Goal: Information Seeking & Learning: Learn about a topic

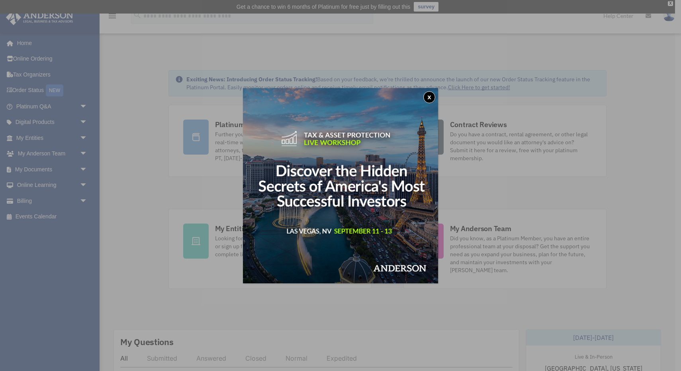
click at [429, 96] on button "x" at bounding box center [429, 97] width 12 height 12
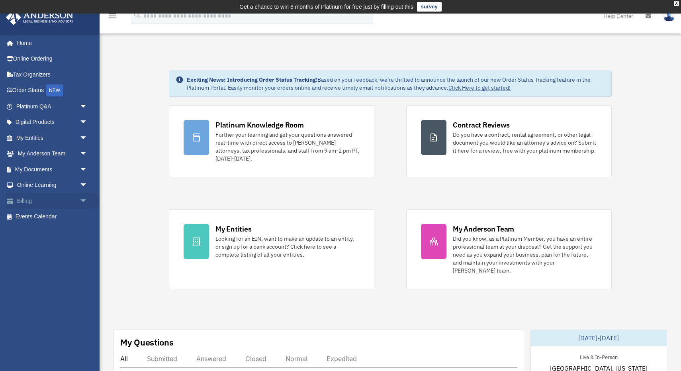
click at [40, 200] on link "Billing arrow_drop_down" at bounding box center [53, 201] width 94 height 16
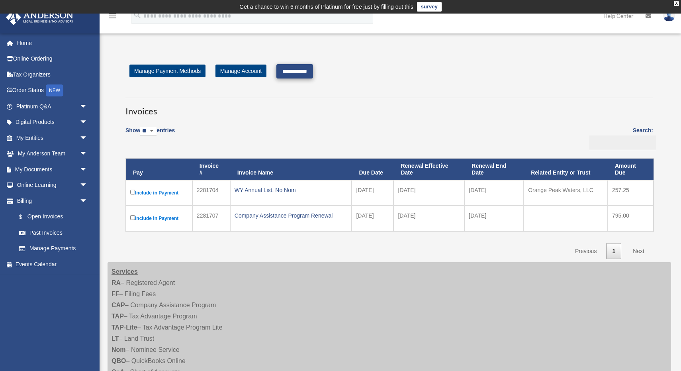
click at [311, 72] on input "**********" at bounding box center [294, 71] width 37 height 14
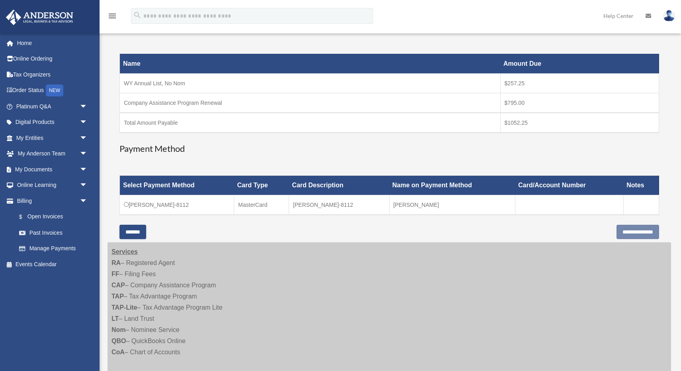
scroll to position [138, 0]
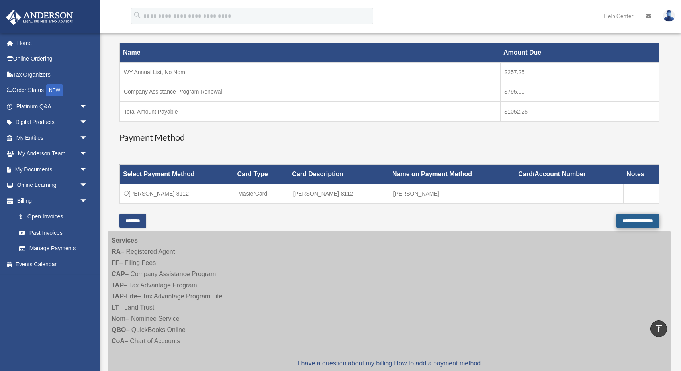
click at [627, 221] on input "**********" at bounding box center [637, 220] width 43 height 14
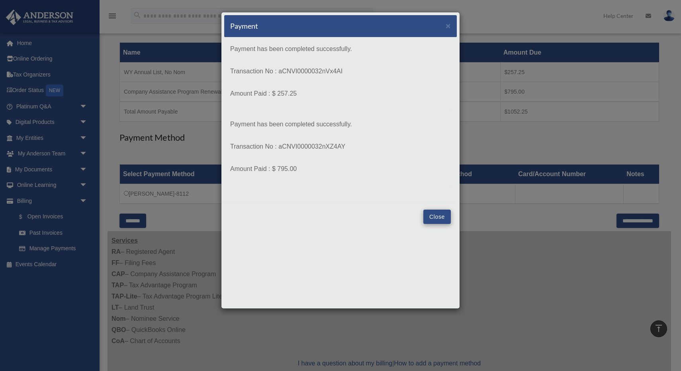
click at [435, 217] on button "Close" at bounding box center [436, 216] width 27 height 14
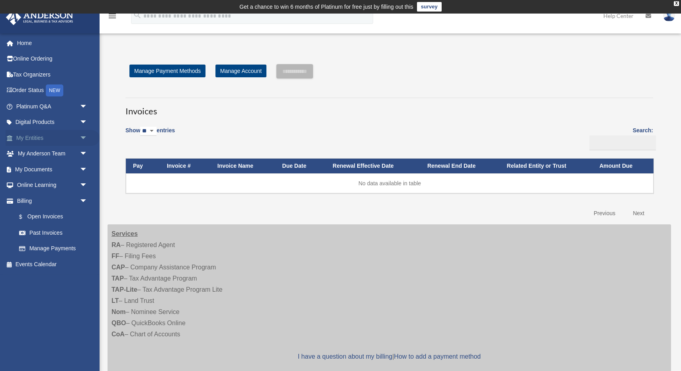
click at [63, 137] on link "My Entities arrow_drop_down" at bounding box center [53, 138] width 94 height 16
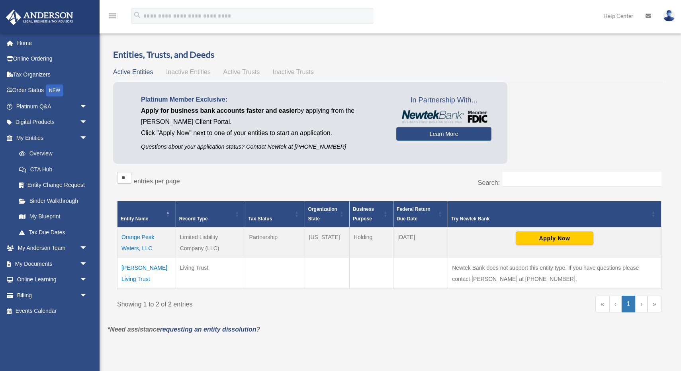
scroll to position [14, 0]
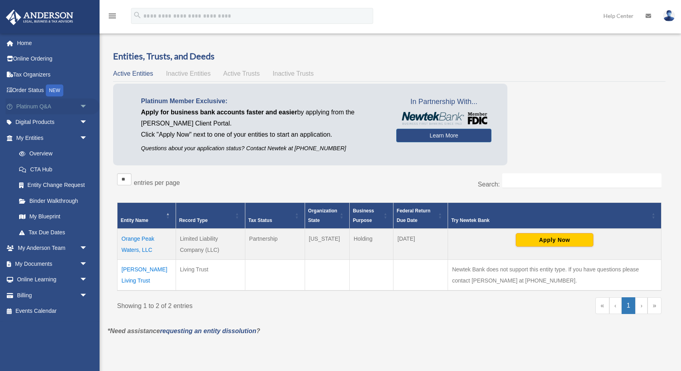
click at [84, 107] on span "arrow_drop_down" at bounding box center [88, 106] width 16 height 16
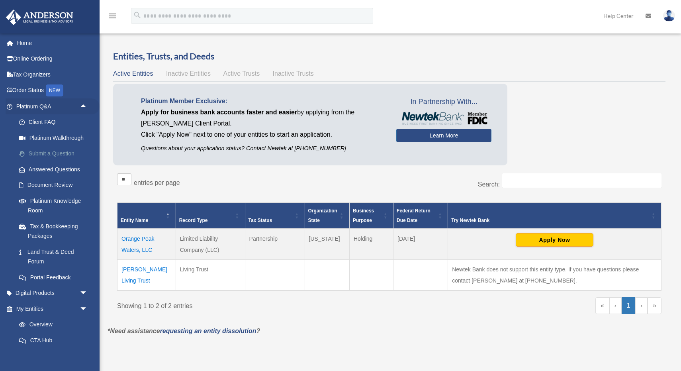
click at [47, 150] on link "Submit a Question" at bounding box center [55, 154] width 88 height 16
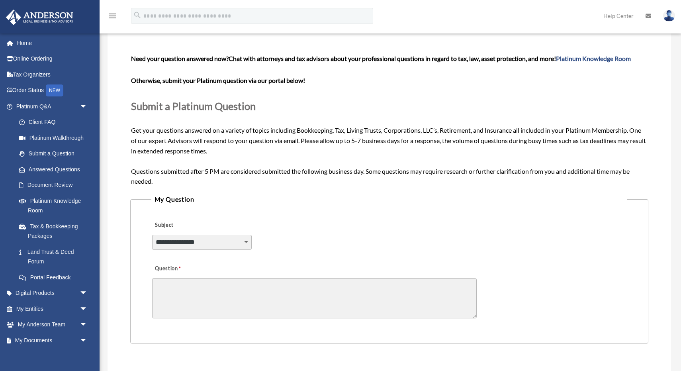
scroll to position [52, 0]
click at [81, 319] on span "arrow_drop_down" at bounding box center [88, 324] width 16 height 16
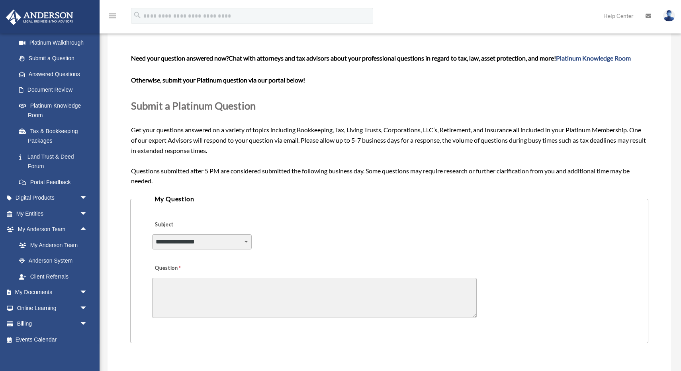
scroll to position [95, 0]
click at [84, 289] on span "arrow_drop_down" at bounding box center [88, 293] width 16 height 16
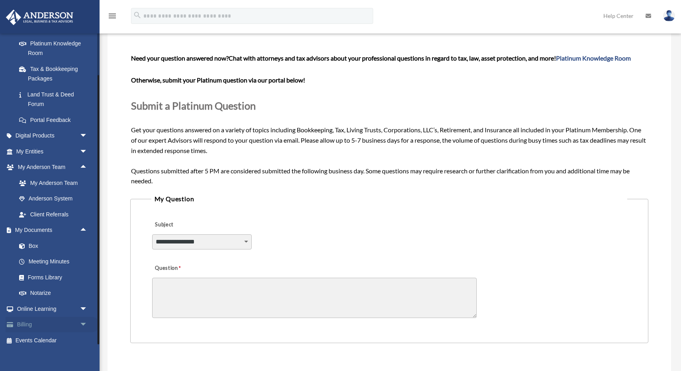
scroll to position [157, 0]
click at [84, 131] on span "arrow_drop_down" at bounding box center [88, 136] width 16 height 16
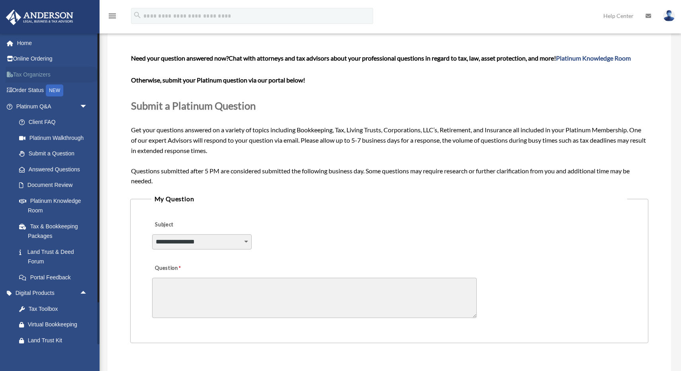
scroll to position [0, 0]
click at [11, 89] on icon at bounding box center [11, 90] width 1 height 6
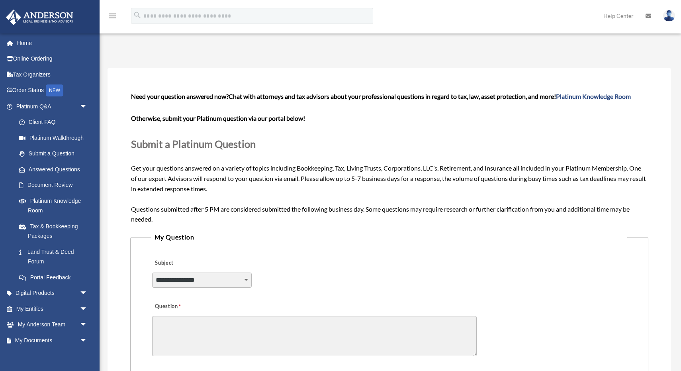
scroll to position [52, 0]
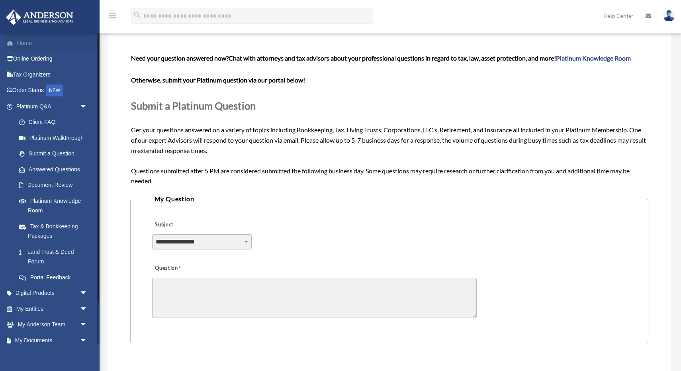
click at [29, 45] on link "Home" at bounding box center [53, 43] width 94 height 16
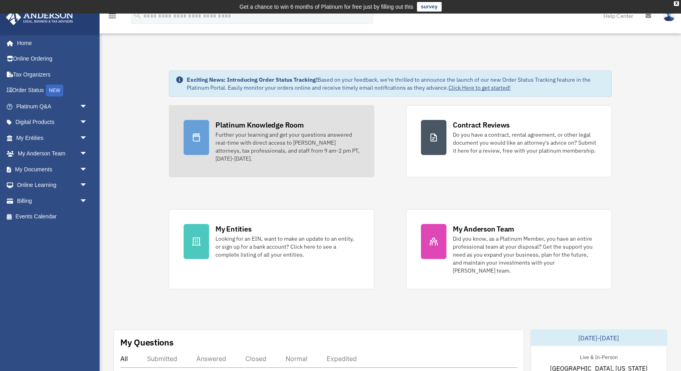
click at [261, 125] on div "Platinum Knowledge Room" at bounding box center [259, 125] width 88 height 10
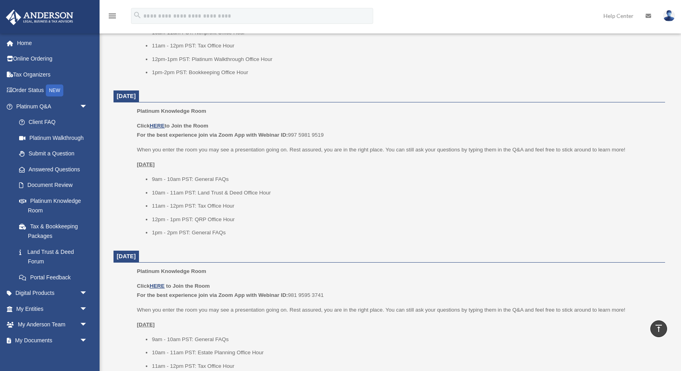
scroll to position [572, 0]
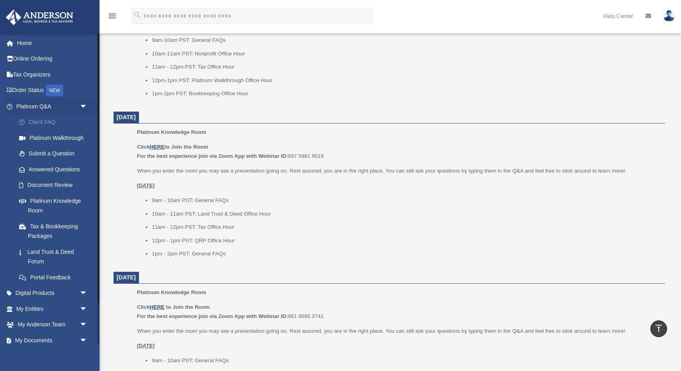
click at [44, 121] on link "Client FAQ" at bounding box center [55, 122] width 88 height 16
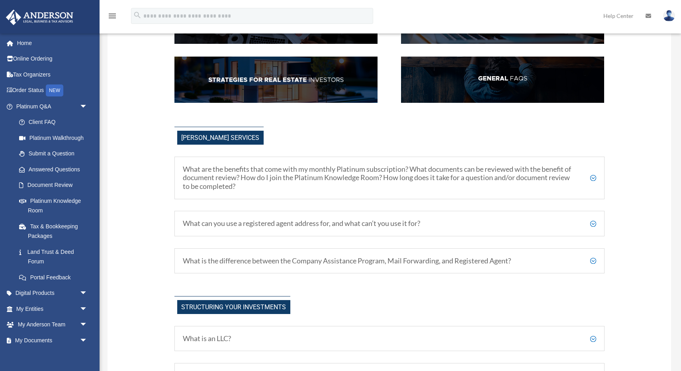
scroll to position [195, 0]
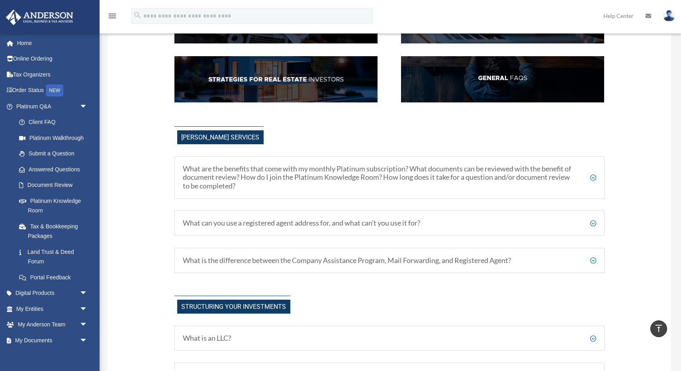
click at [594, 178] on h5 "What are the benefits that come with my monthly Platinum subscription? What doc…" at bounding box center [389, 177] width 413 height 26
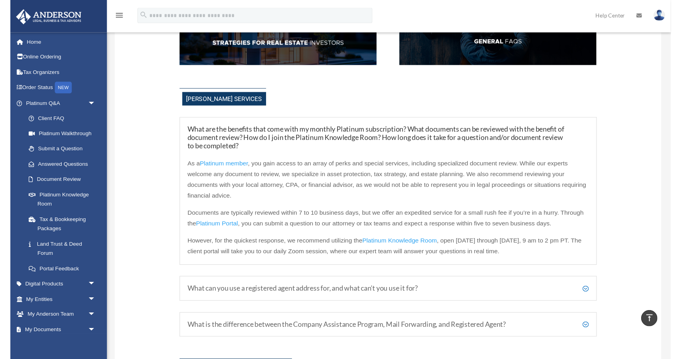
scroll to position [231, 0]
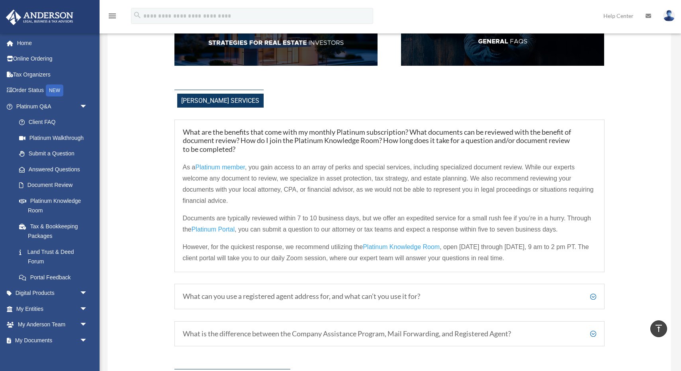
click at [221, 227] on span "Platinum Portal" at bounding box center [212, 229] width 43 height 7
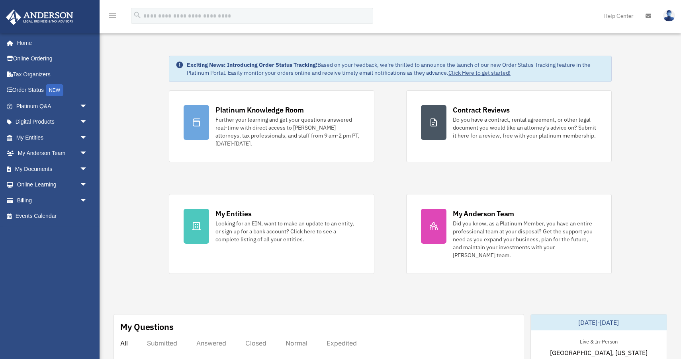
scroll to position [12, 0]
